Goal: Task Accomplishment & Management: Use online tool/utility

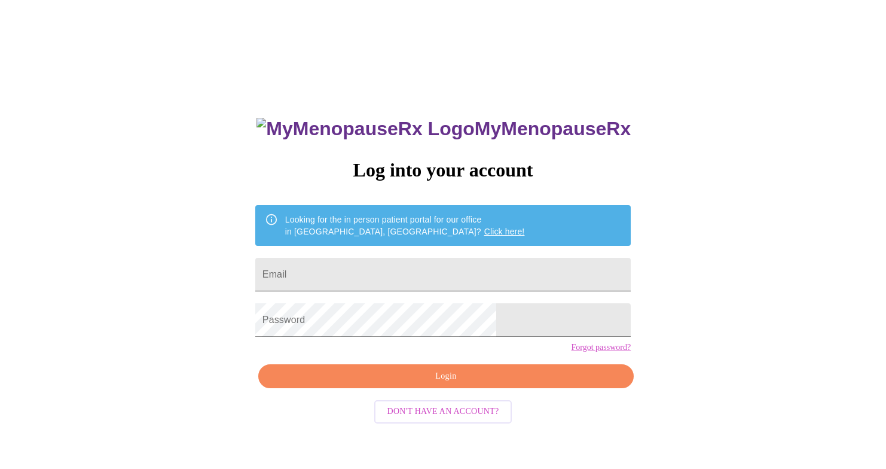
click at [418, 274] on input "Email" at bounding box center [442, 274] width 375 height 33
click at [522, 264] on input "Email" at bounding box center [442, 274] width 375 height 33
type input "[EMAIL_ADDRESS][DOMAIN_NAME]"
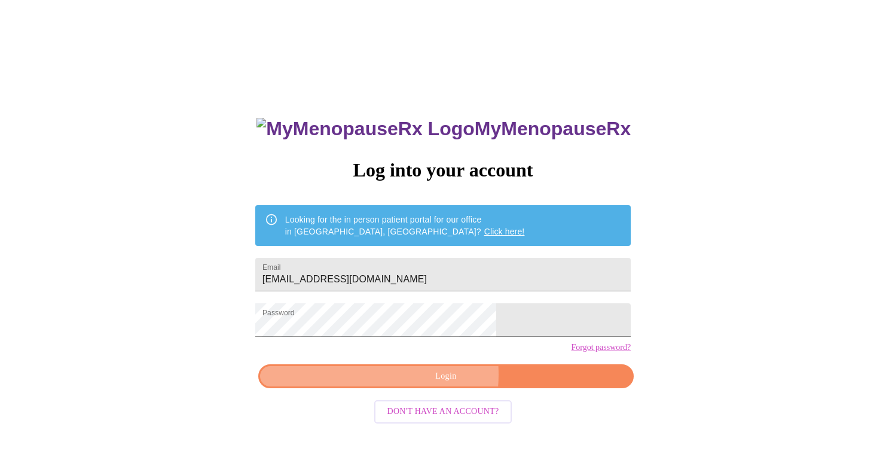
click at [420, 384] on span "Login" at bounding box center [446, 376] width 348 height 15
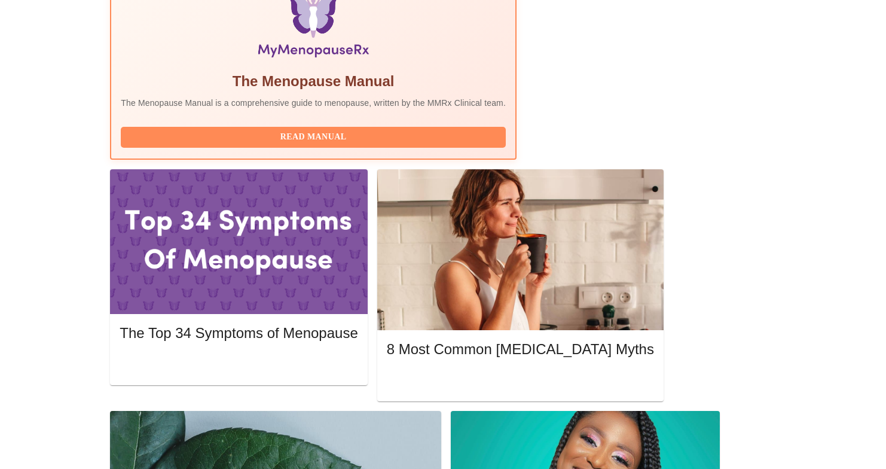
scroll to position [415, 0]
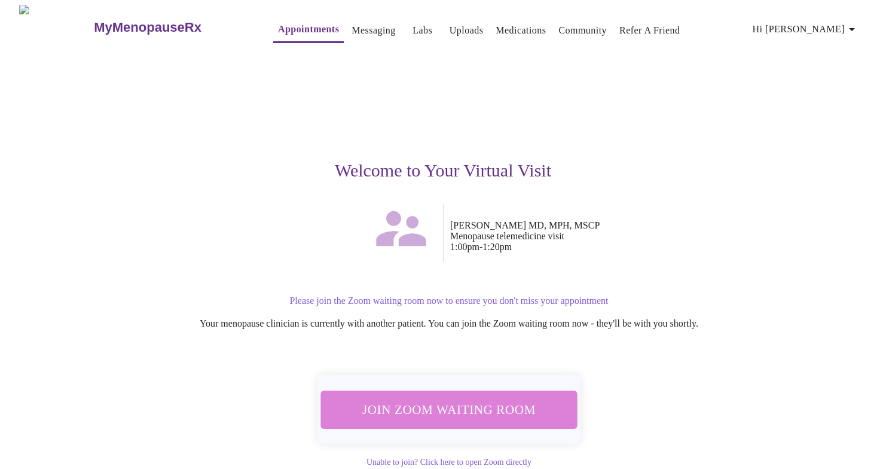
click at [475, 399] on span "Join Zoom Waiting Room" at bounding box center [449, 409] width 225 height 22
click at [478, 398] on span "Join Zoom Waiting Room" at bounding box center [449, 409] width 225 height 22
